Goal: Transaction & Acquisition: Obtain resource

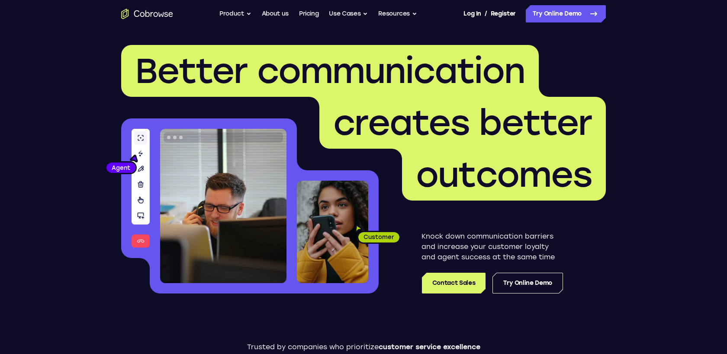
click at [440, 239] on p "Knock down communication barriers and increase your customer loyalty and agent …" at bounding box center [493, 247] width 142 height 31
click at [519, 198] on span "outcomes" at bounding box center [504, 175] width 204 height 52
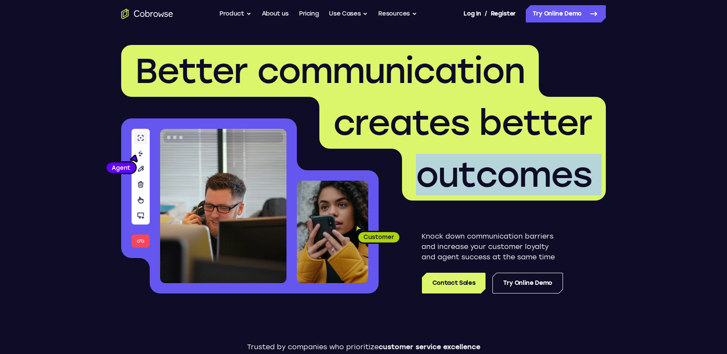
click at [519, 197] on span "outcomes" at bounding box center [504, 175] width 204 height 52
click at [187, 203] on img at bounding box center [223, 206] width 126 height 155
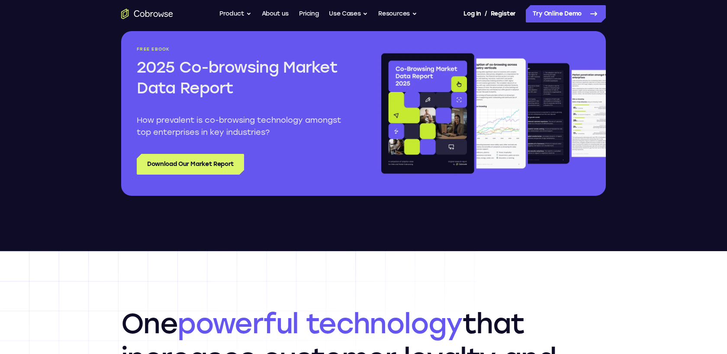
scroll to position [1027, 0]
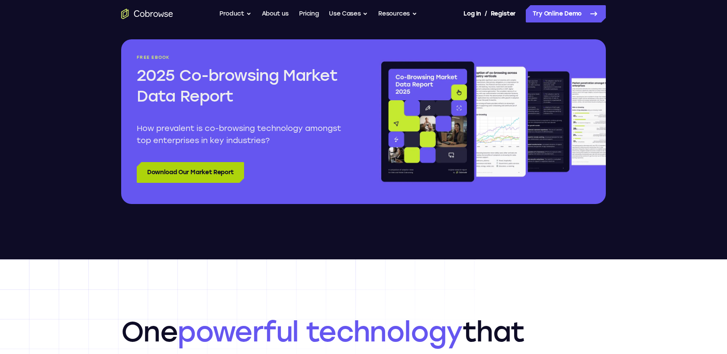
click at [193, 173] on link "Download Our Market Report" at bounding box center [190, 172] width 107 height 21
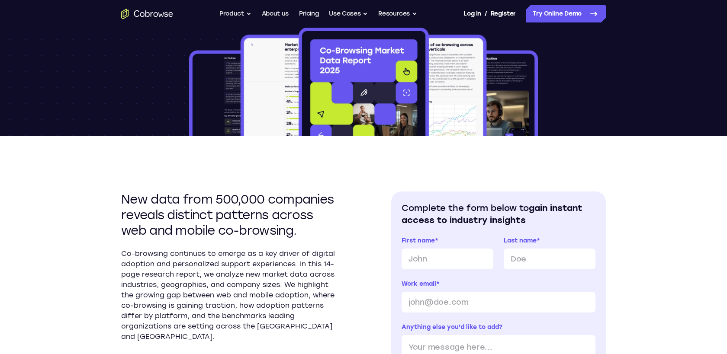
scroll to position [216, 0]
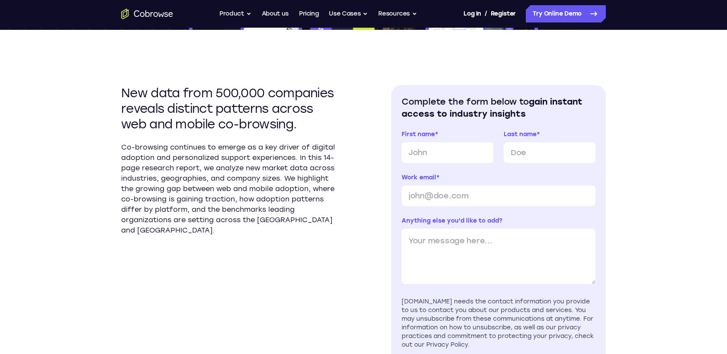
click at [441, 137] on label "First name *" at bounding box center [448, 134] width 92 height 9
click at [441, 142] on input "First name *" at bounding box center [448, 152] width 92 height 21
click at [439, 150] on input "First name *" at bounding box center [448, 152] width 92 height 21
type input "V"
type input "M"
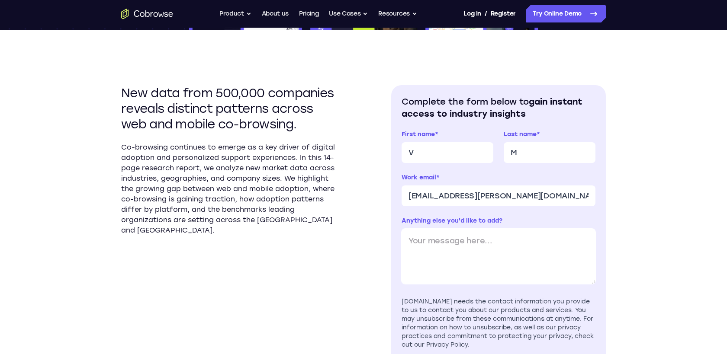
scroll to position [216, 0]
click at [481, 197] on input "[EMAIL_ADDRESS][PERSON_NAME][DOMAIN_NAME]" at bounding box center [499, 195] width 194 height 21
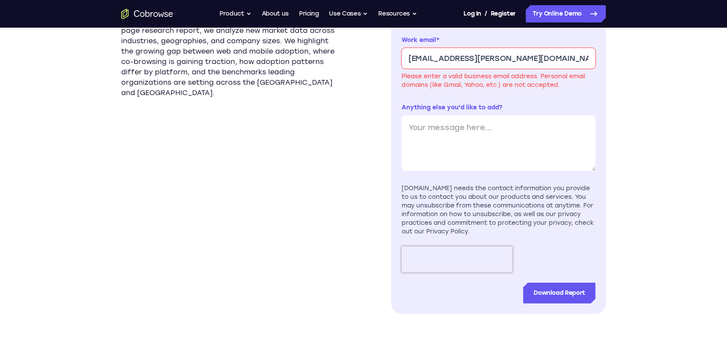
scroll to position [356, 0]
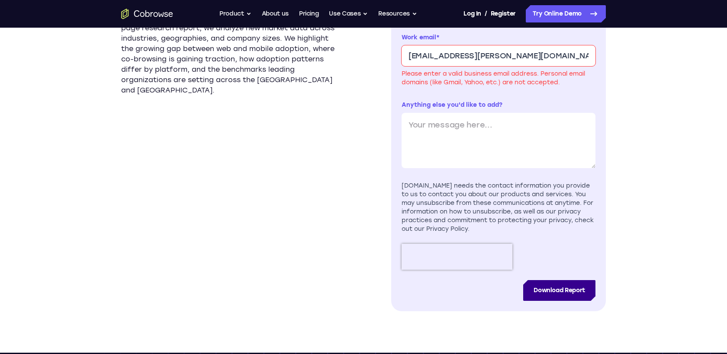
click at [544, 293] on input "Download Report" at bounding box center [559, 290] width 72 height 21
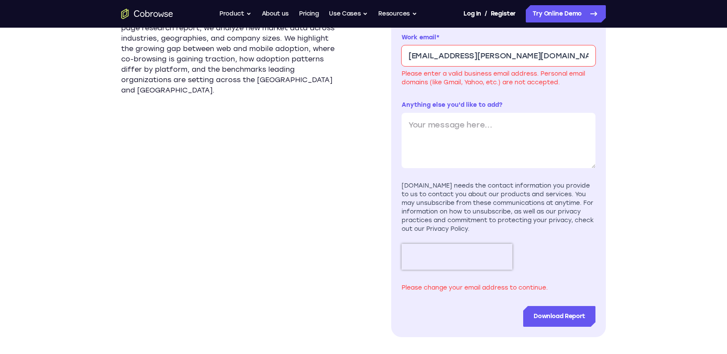
click at [476, 58] on input "[EMAIL_ADDRESS][PERSON_NAME][DOMAIN_NAME]" at bounding box center [499, 55] width 194 height 21
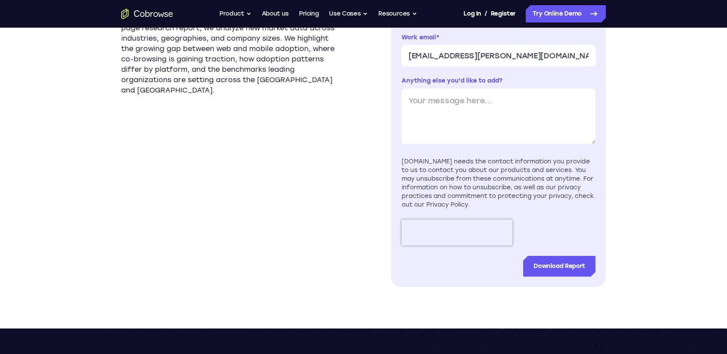
click at [475, 58] on input "[EMAIL_ADDRESS][PERSON_NAME][DOMAIN_NAME]" at bounding box center [499, 55] width 194 height 21
type input "[EMAIL_ADDRESS][PERSON_NAME][DOMAIN_NAME]"
click at [552, 266] on input "Download Report" at bounding box center [559, 266] width 72 height 21
